Goal: Task Accomplishment & Management: Manage account settings

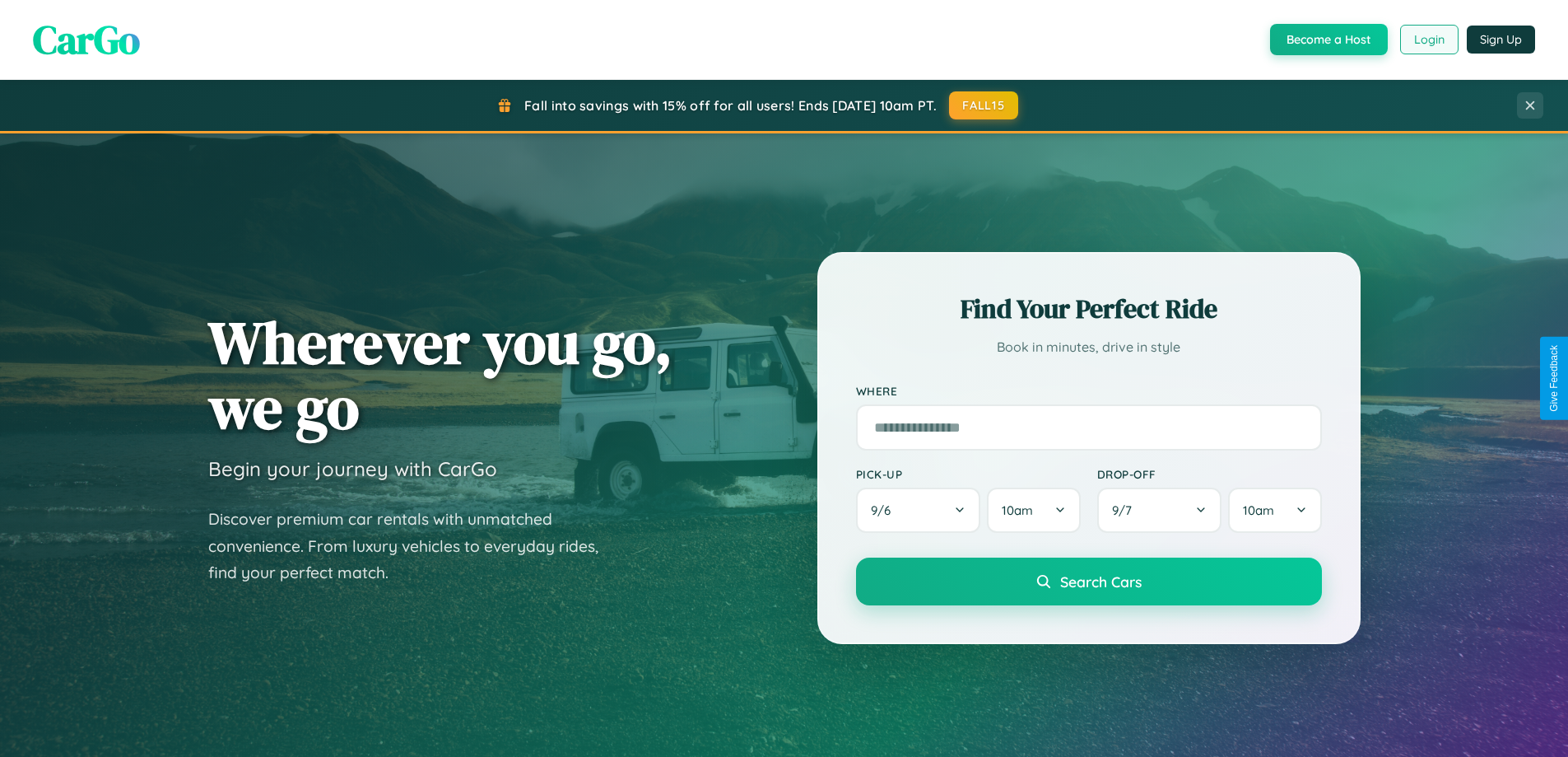
click at [1428, 40] on button "Login" at bounding box center [1429, 39] width 58 height 29
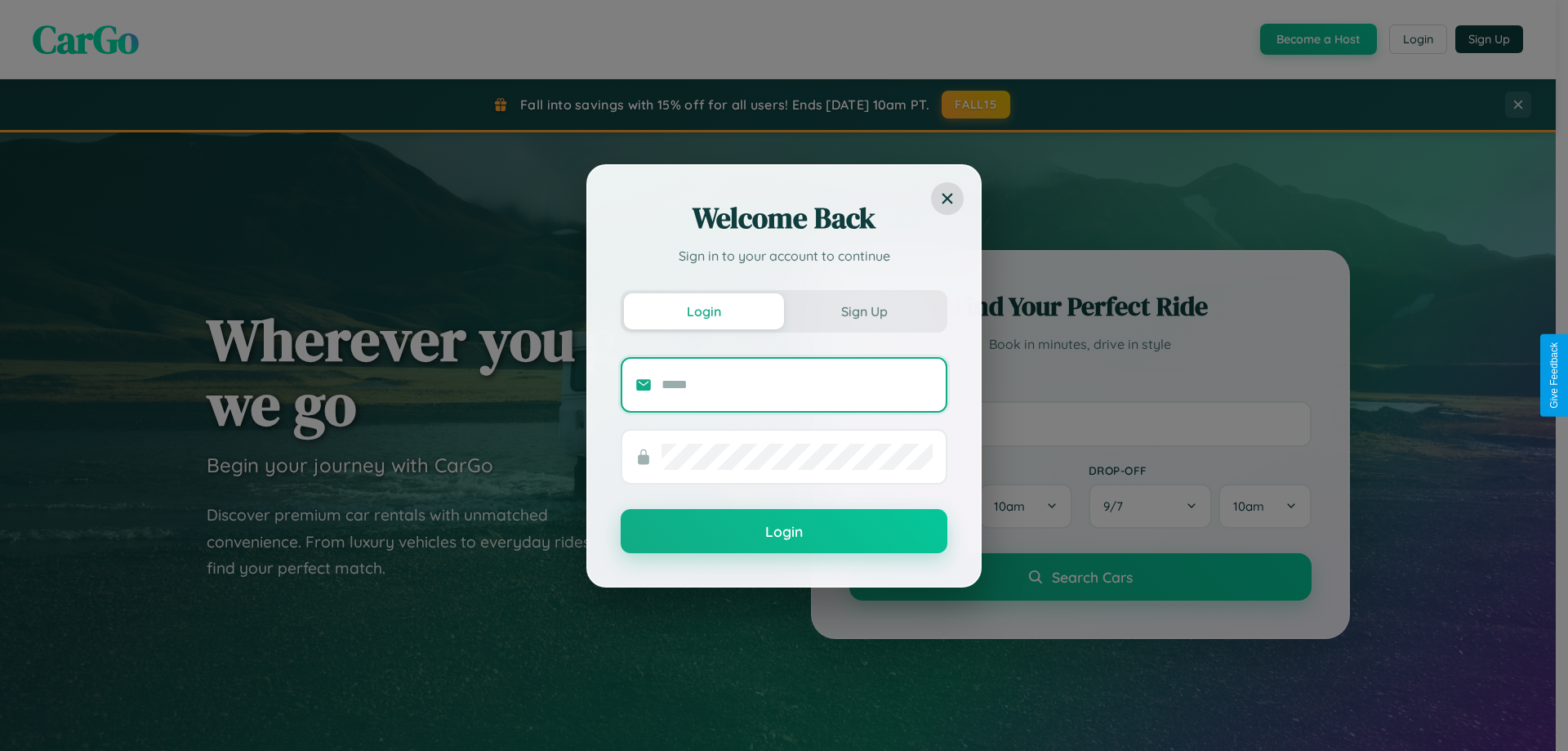
click at [798, 384] on input "text" at bounding box center [798, 385] width 271 height 26
type input "**********"
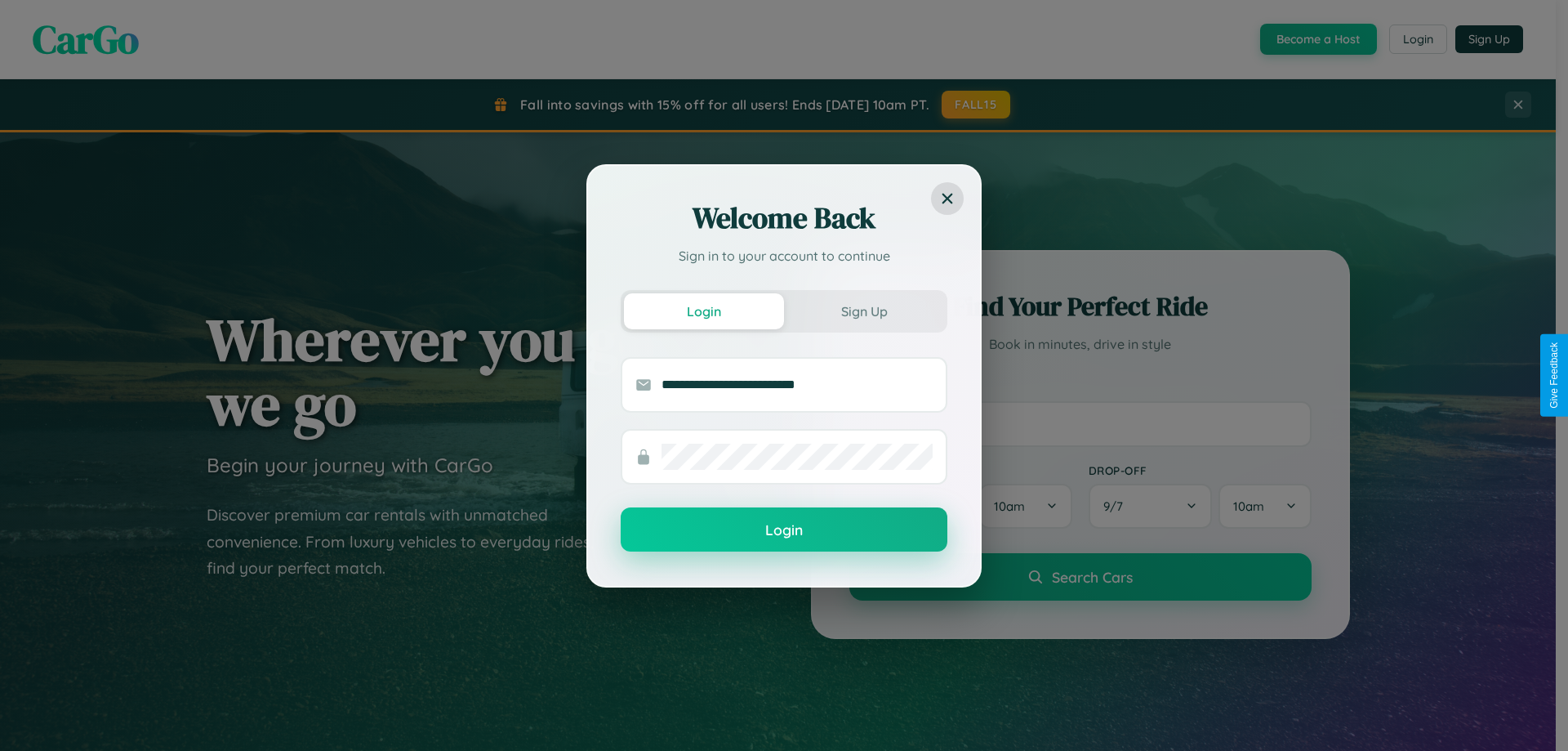
click at [784, 530] on button "Login" at bounding box center [784, 529] width 327 height 44
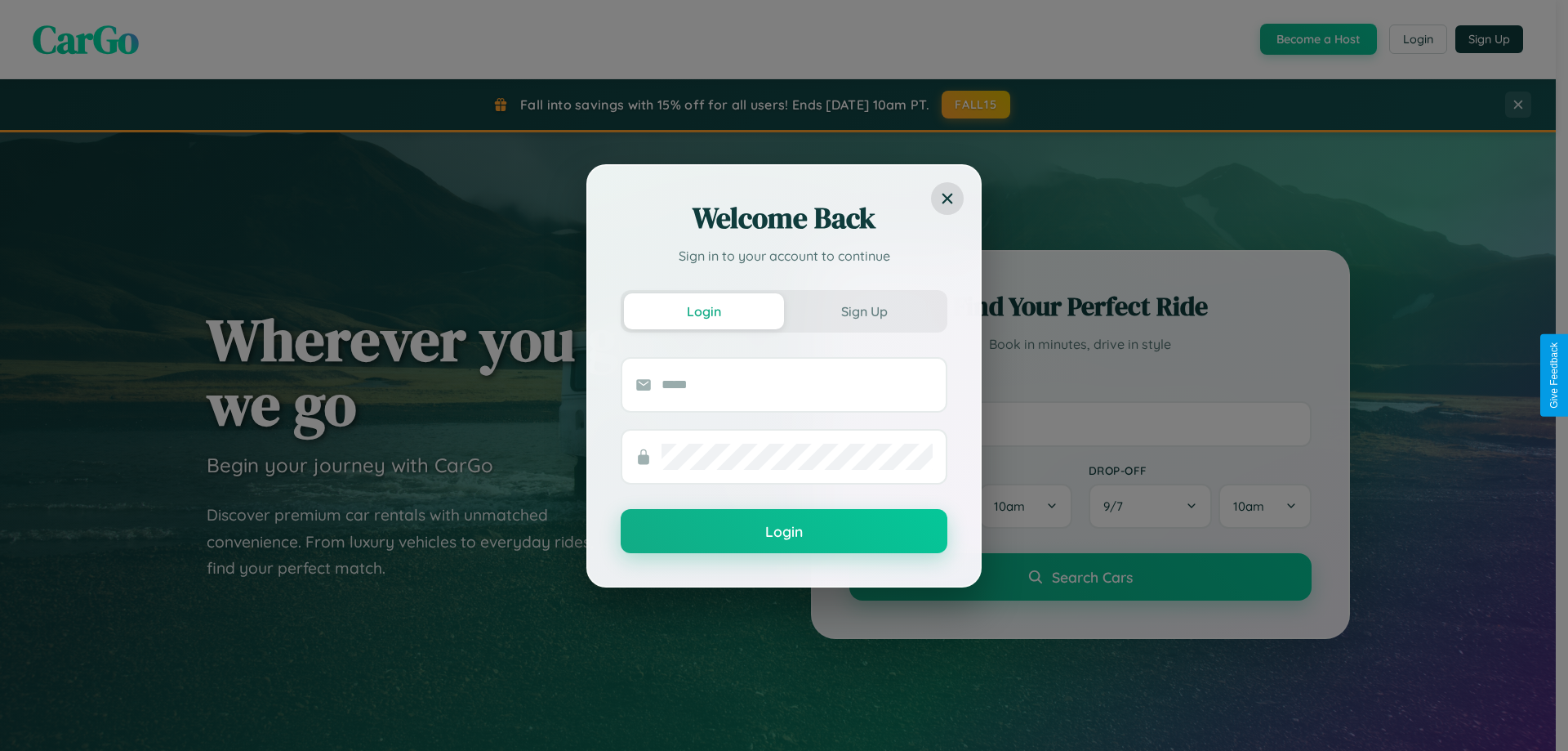
scroll to position [704, 0]
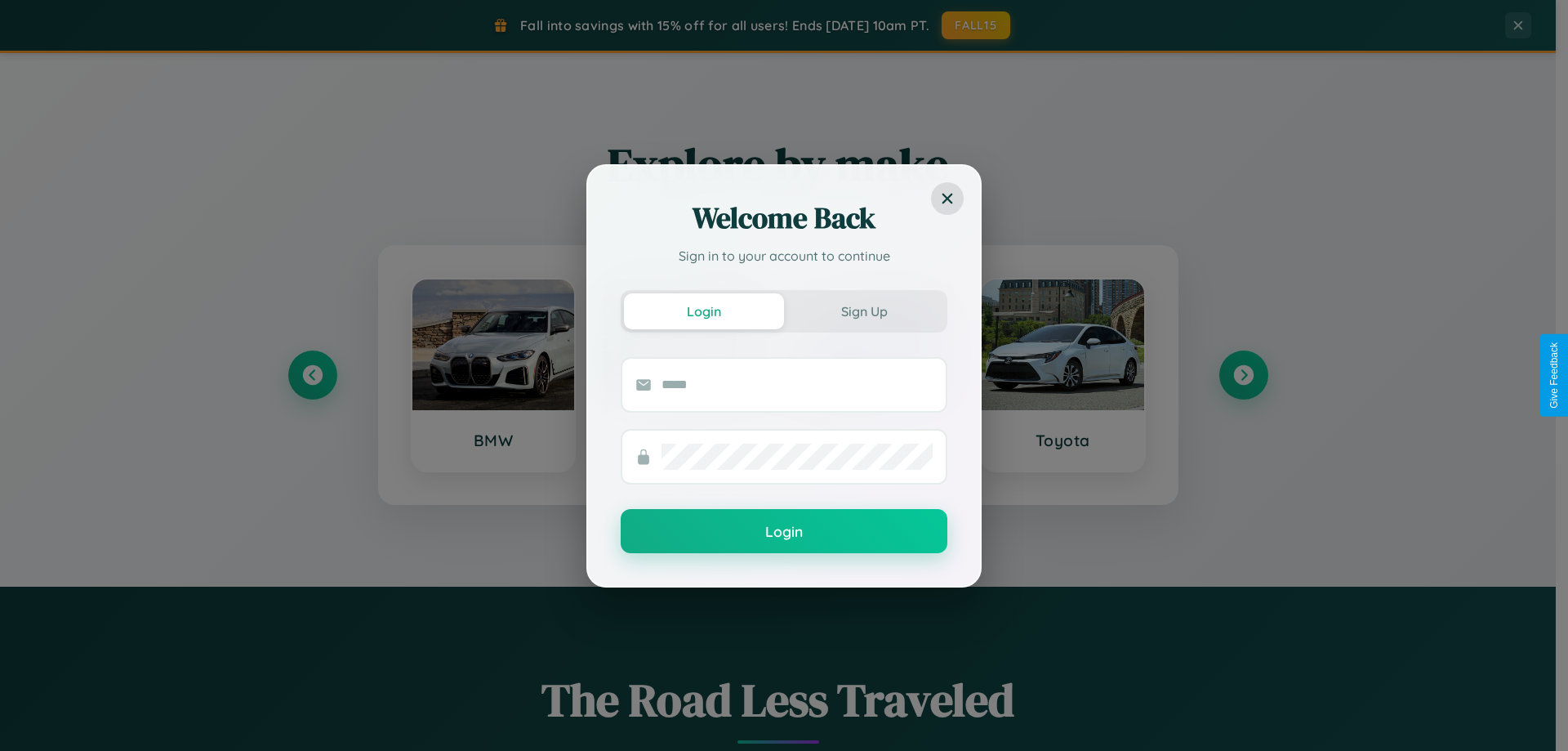
click at [1243, 376] on div "Welcome Back Sign in to your account to continue Login Sign Up Login" at bounding box center [784, 376] width 1568 height 751
click at [312, 376] on div "Welcome Back Sign in to your account to continue Login Sign Up Login" at bounding box center [784, 376] width 1568 height 751
click at [1243, 376] on div "Welcome Back Sign in to your account to continue Login Sign Up Login" at bounding box center [784, 376] width 1568 height 751
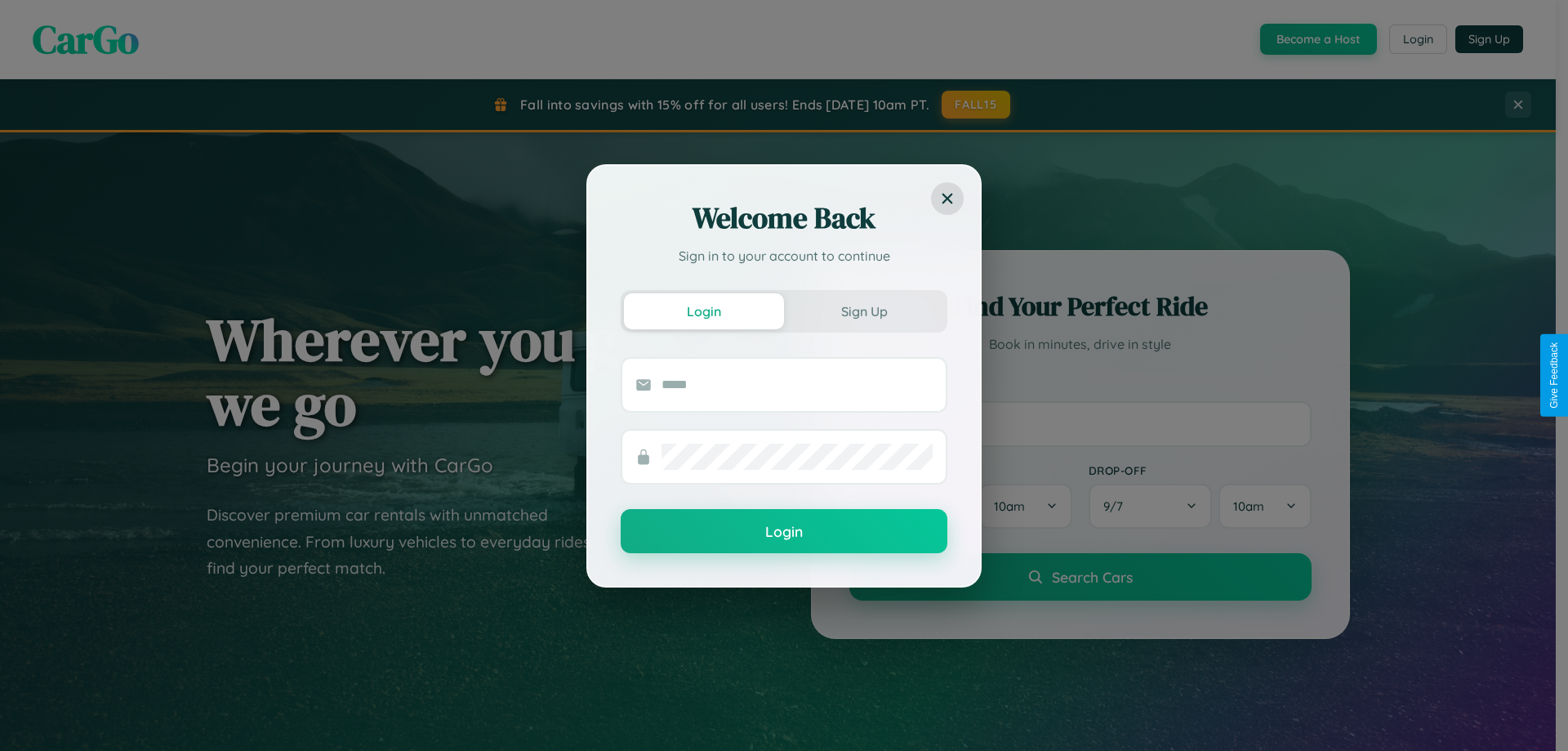
click at [1317, 39] on div "Welcome Back Sign in to your account to continue Login Sign Up Login" at bounding box center [784, 376] width 1568 height 751
click at [864, 311] on button "Sign Up" at bounding box center [864, 311] width 160 height 36
